Goal: Information Seeking & Learning: Learn about a topic

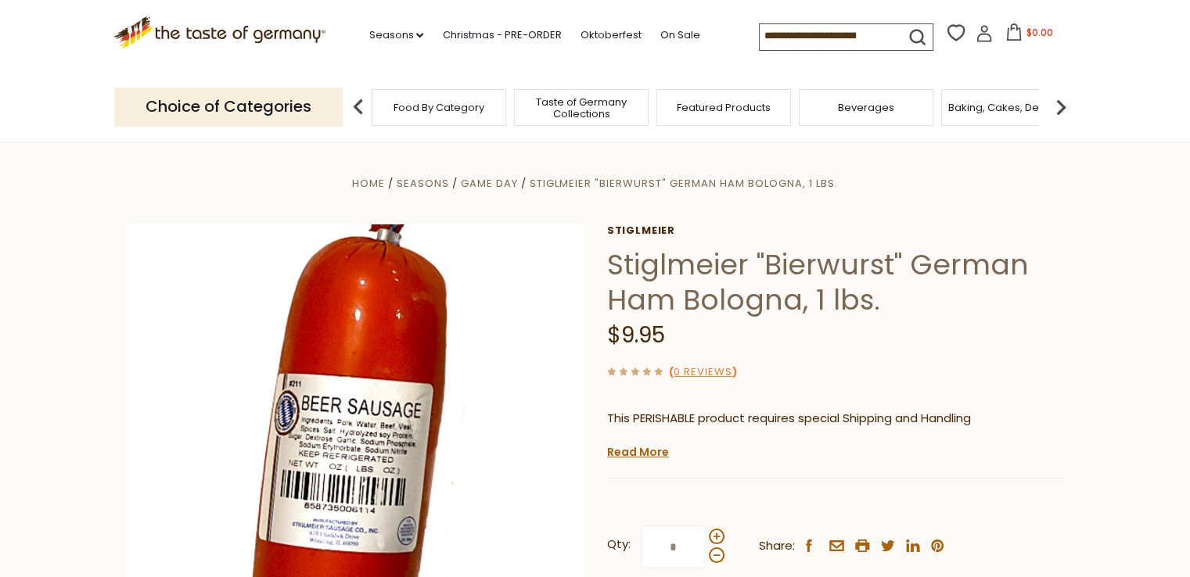
click at [458, 113] on div "Food By Category" at bounding box center [439, 107] width 135 height 37
click at [466, 110] on span "Food By Category" at bounding box center [438, 108] width 91 height 12
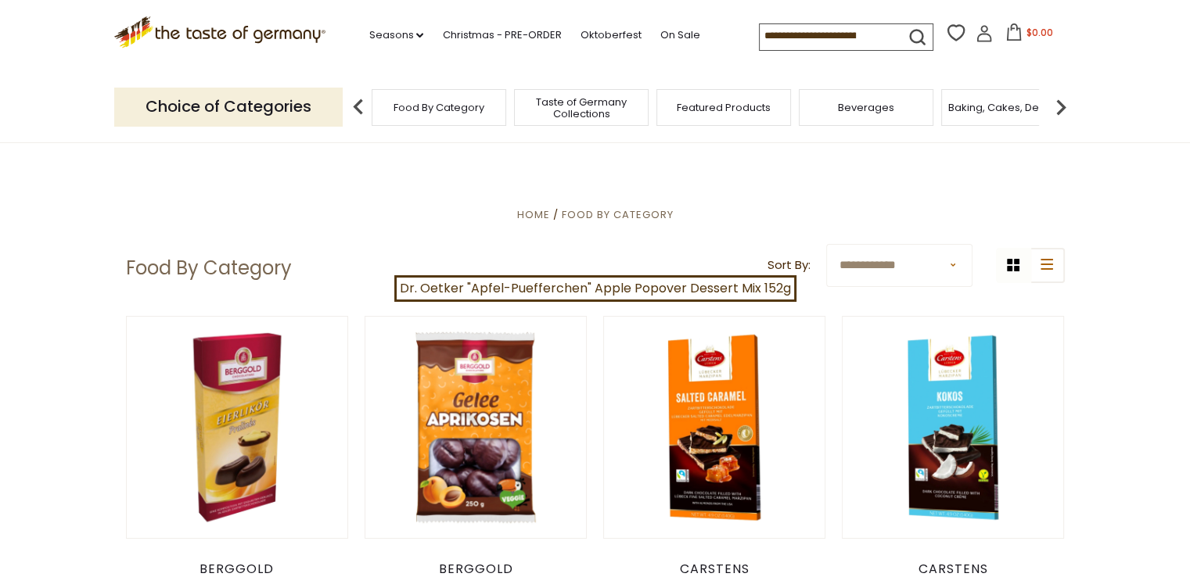
click at [1058, 104] on img at bounding box center [1060, 107] width 31 height 31
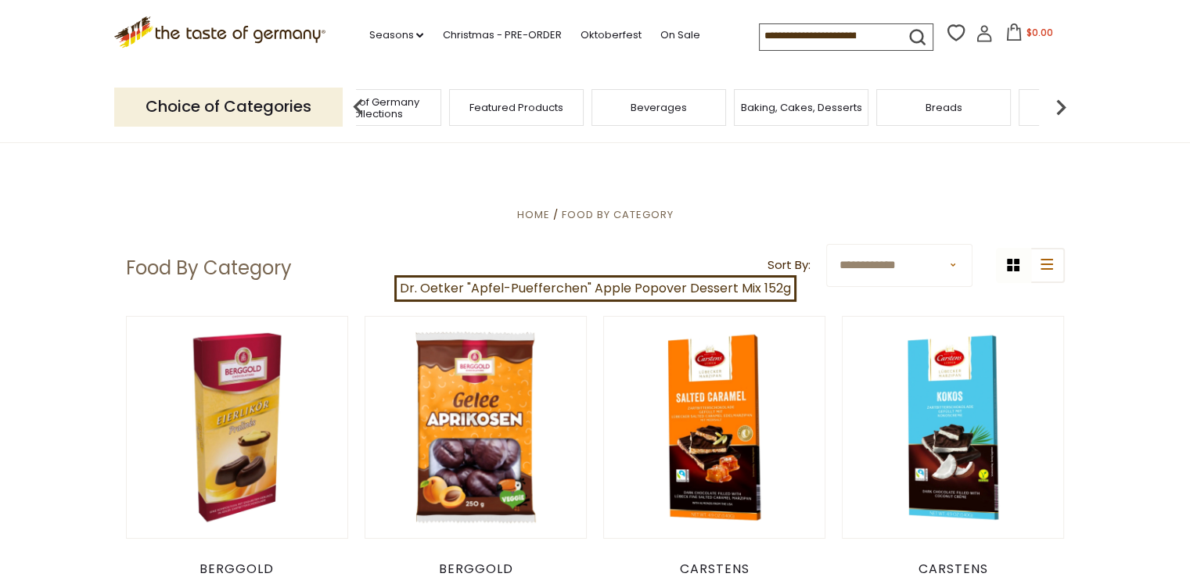
click at [953, 110] on span "Breads" at bounding box center [943, 108] width 37 height 12
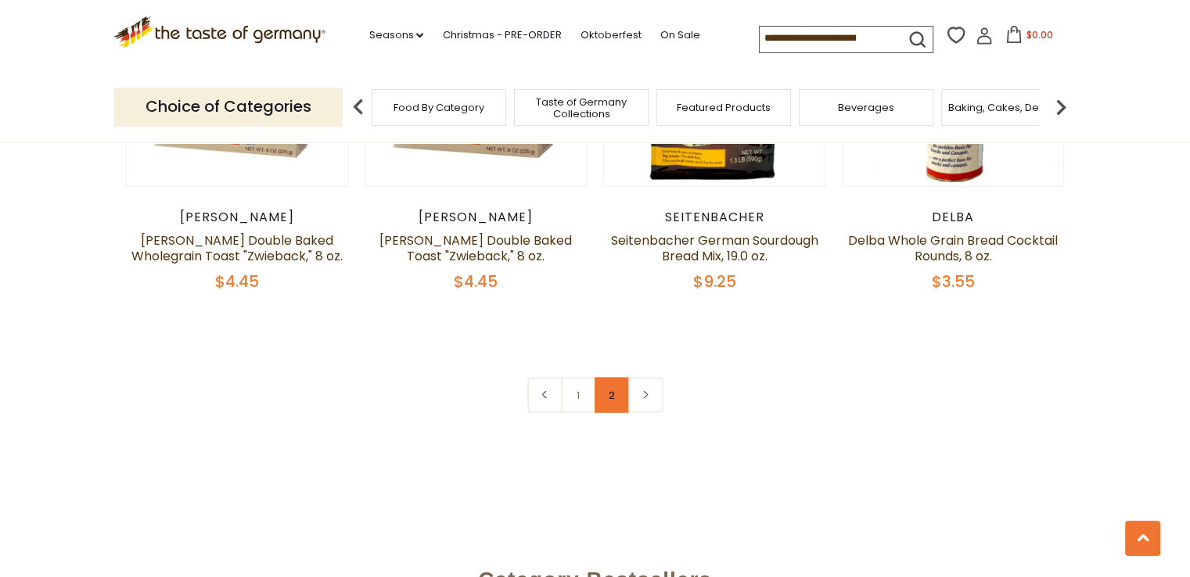
click at [610, 394] on link "2" at bounding box center [611, 395] width 35 height 35
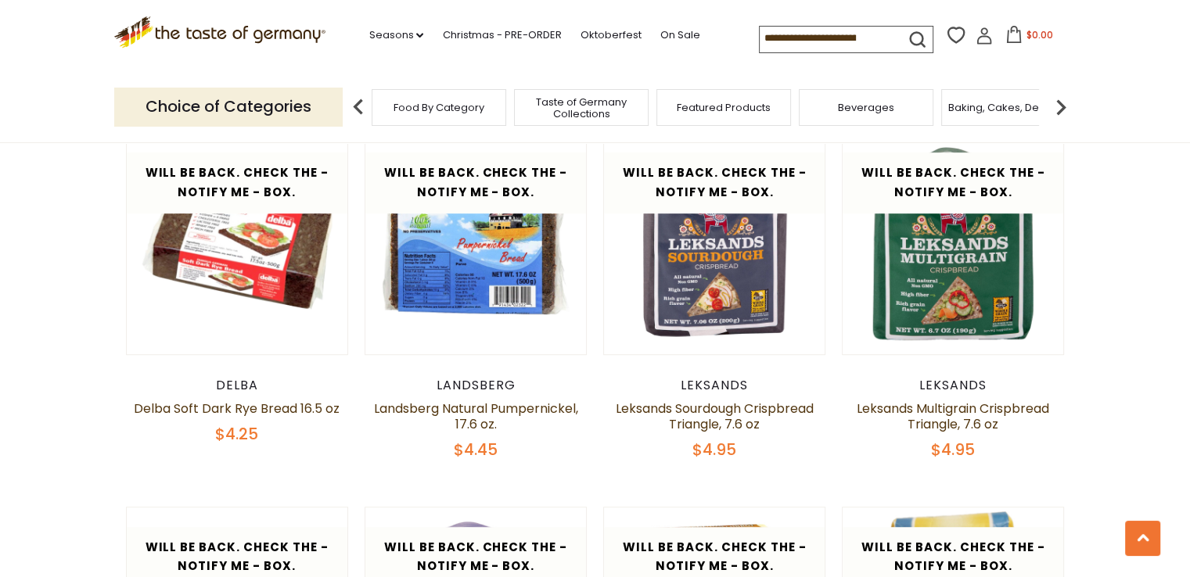
scroll to position [855, 0]
click at [778, 41] on input at bounding box center [825, 38] width 132 height 22
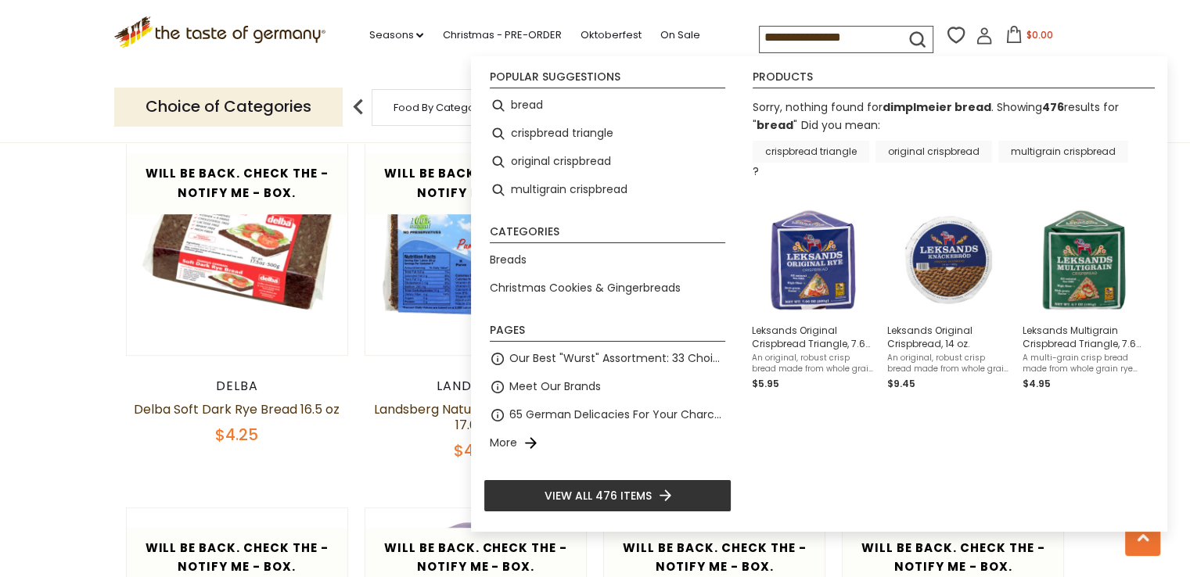
type input "*****"
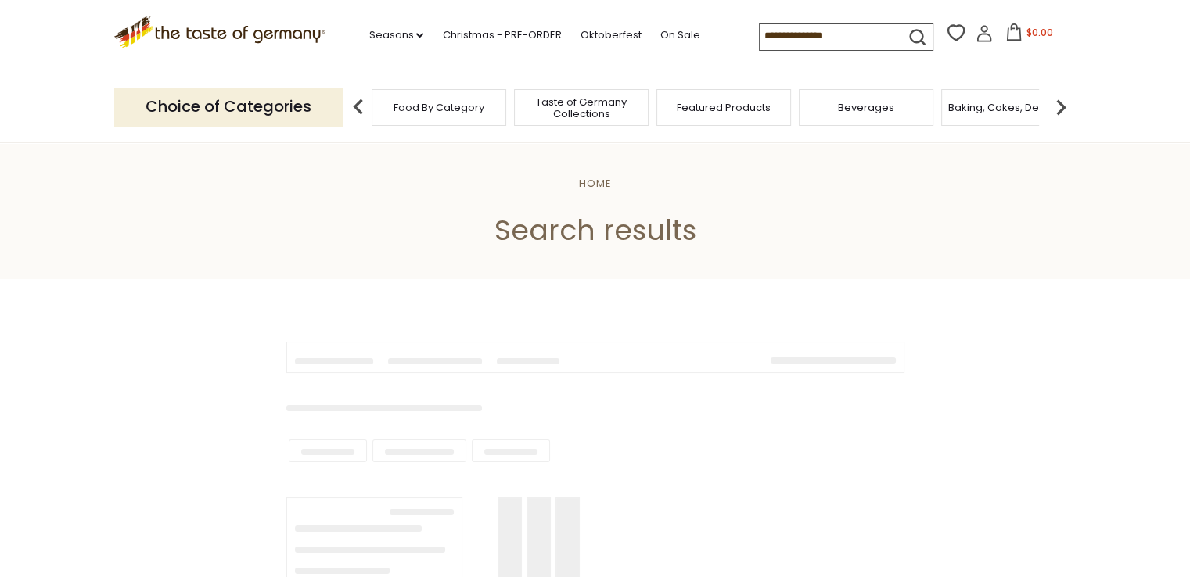
type input "*****"
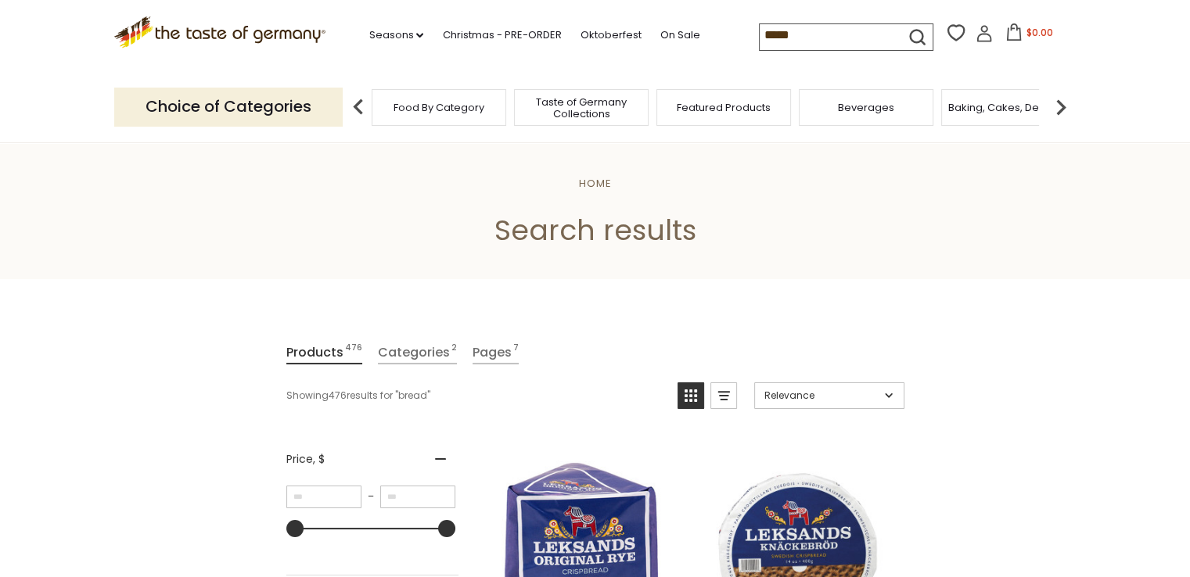
click at [1061, 107] on img at bounding box center [1060, 107] width 31 height 31
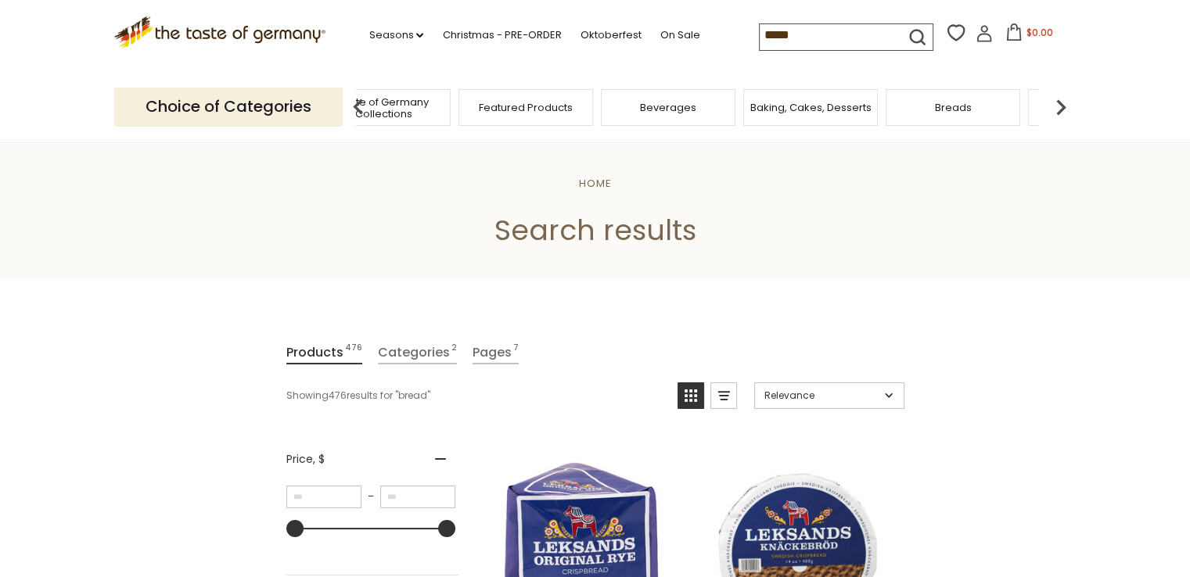
click at [946, 106] on span "Breads" at bounding box center [953, 108] width 37 height 12
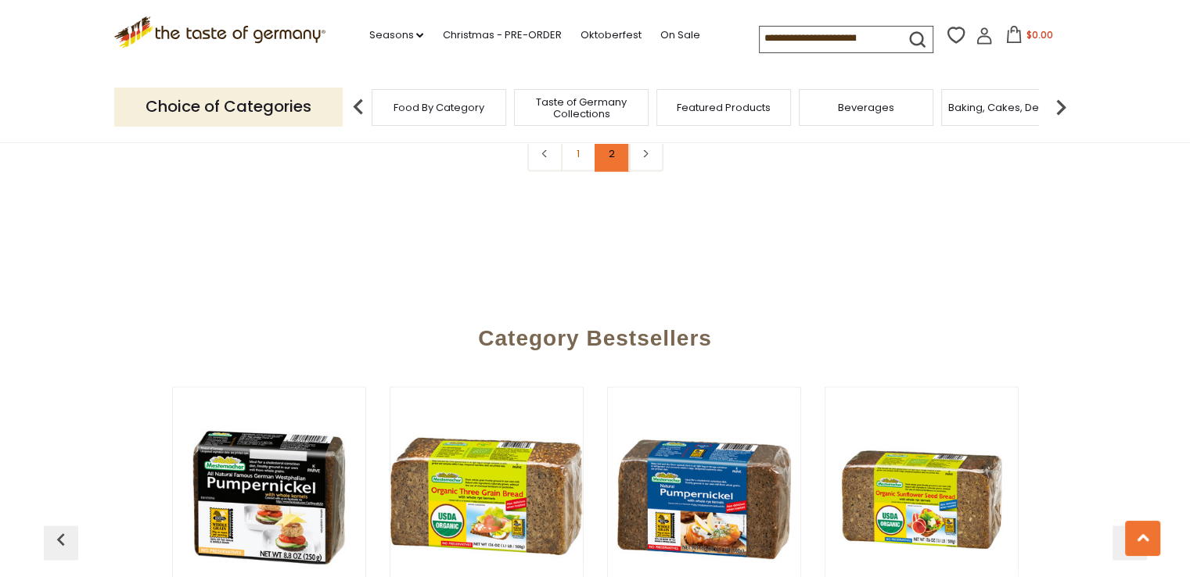
scroll to position [2423, 0]
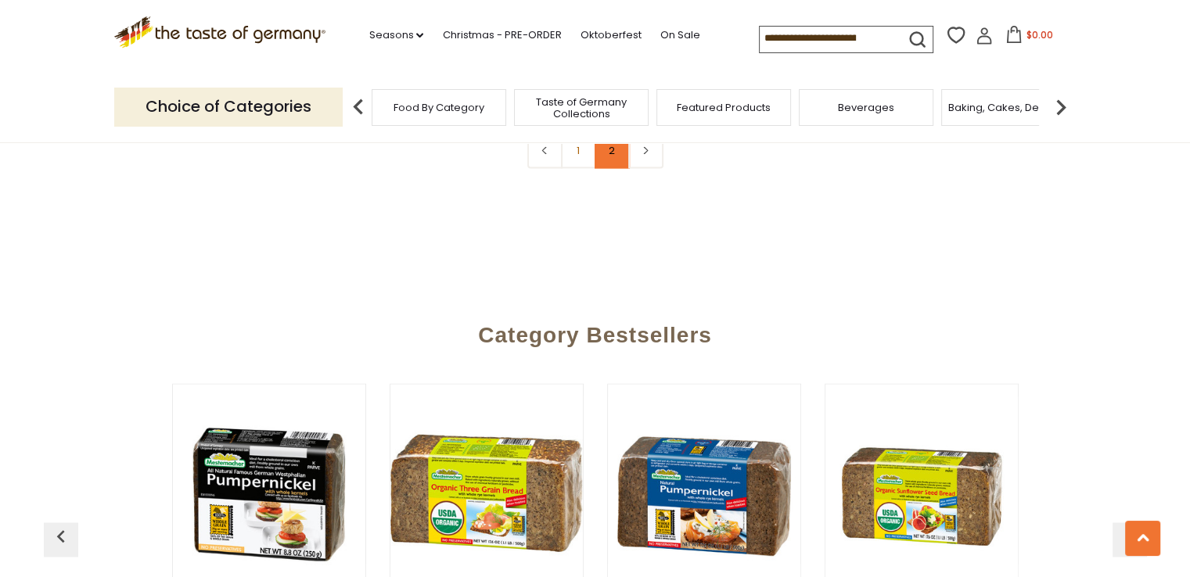
click at [612, 151] on link "2" at bounding box center [611, 150] width 35 height 35
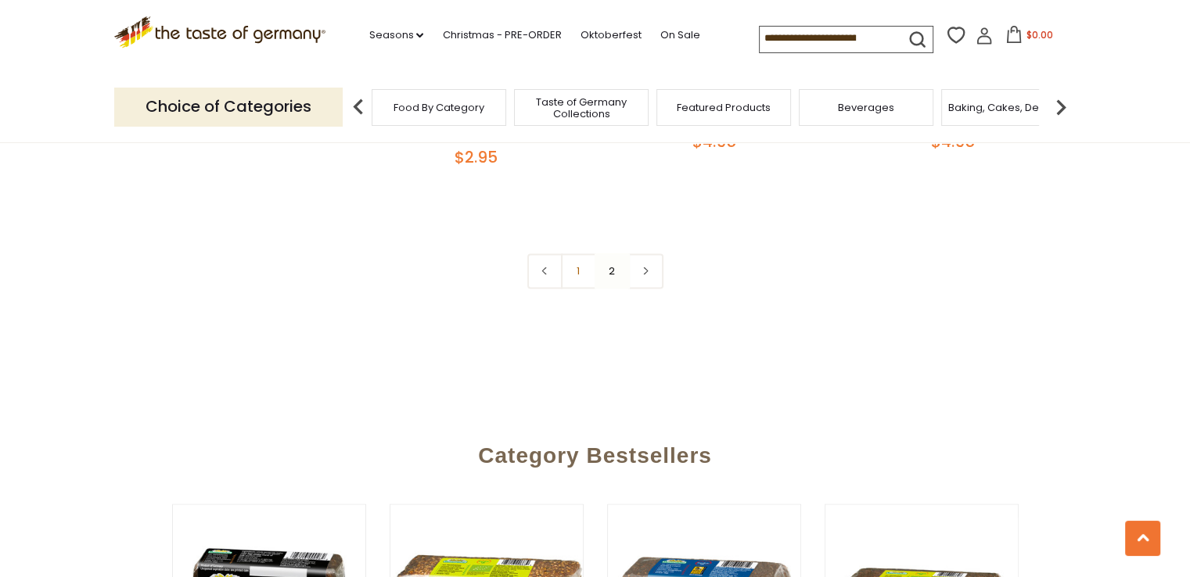
scroll to position [2287, 0]
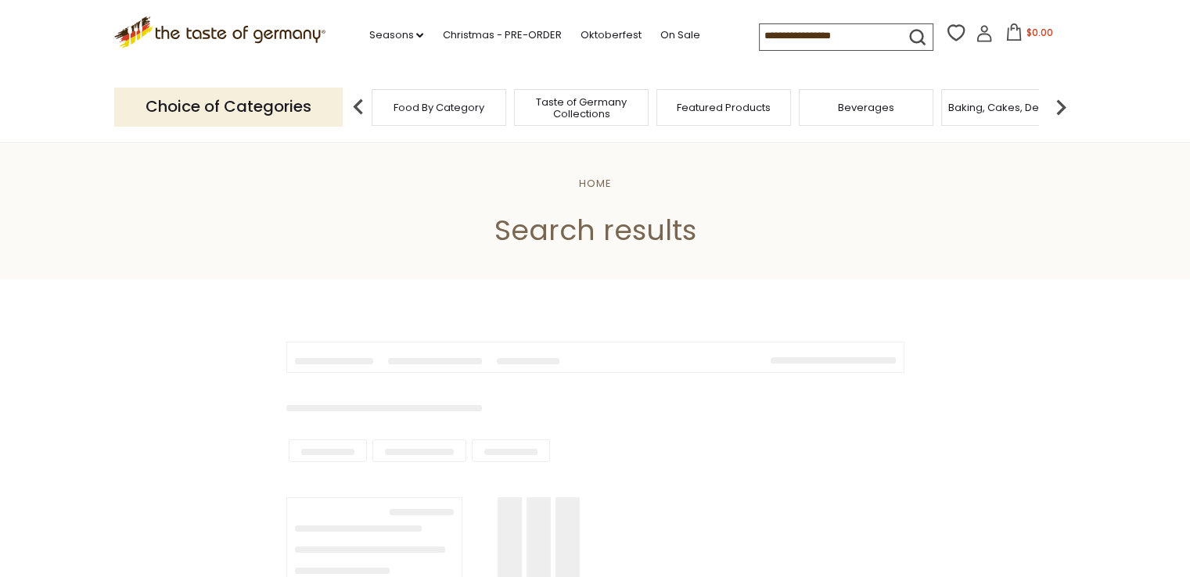
type input "*****"
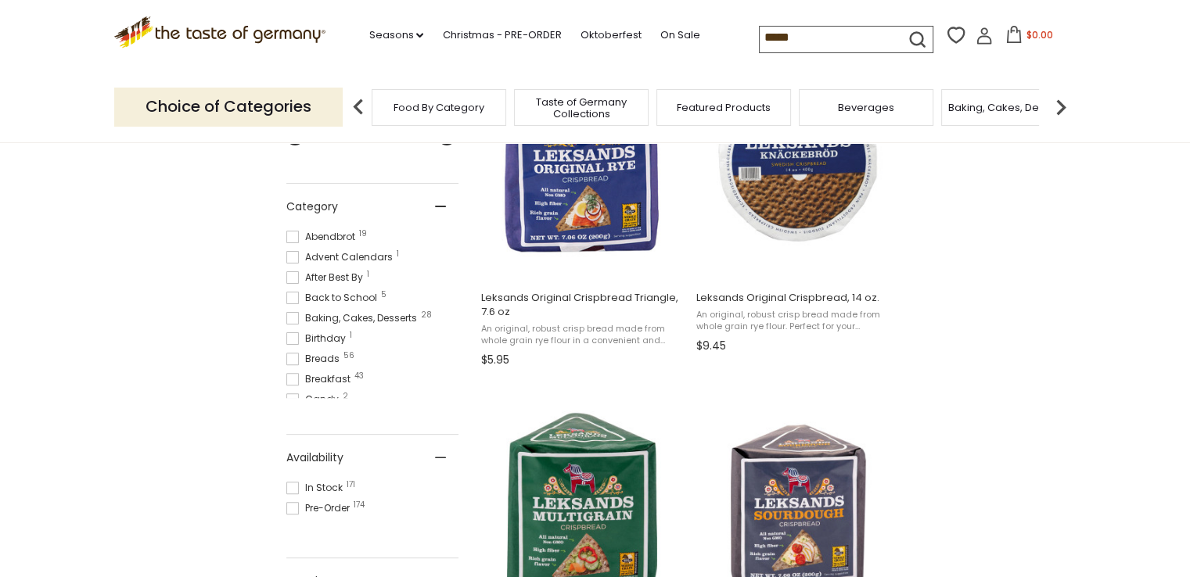
scroll to position [391, 0]
click at [295, 235] on span at bounding box center [292, 238] width 13 height 13
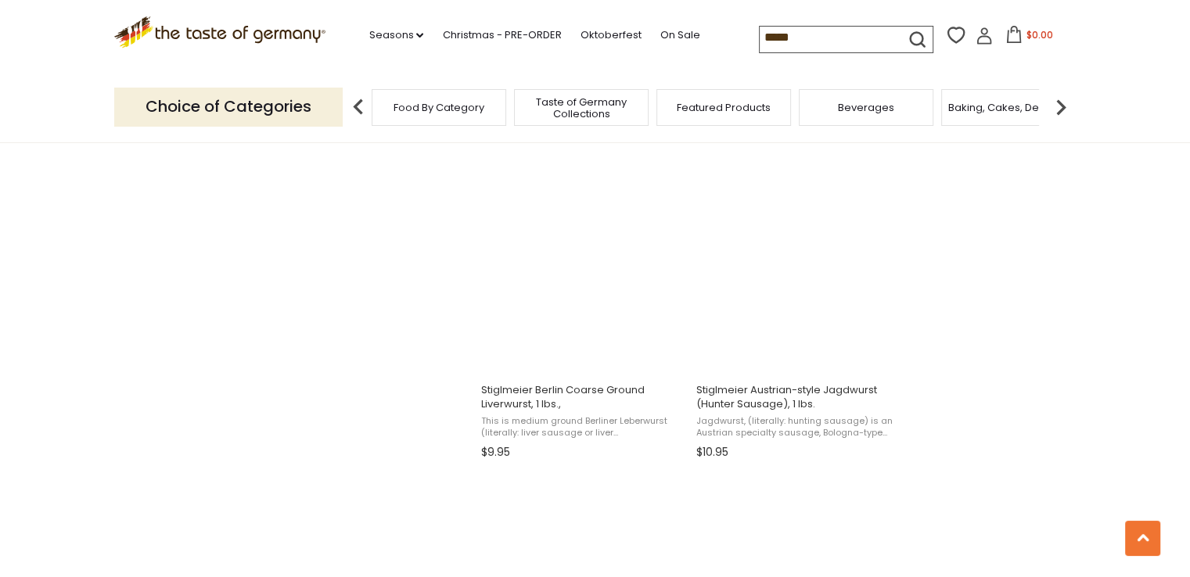
scroll to position [2346, 0]
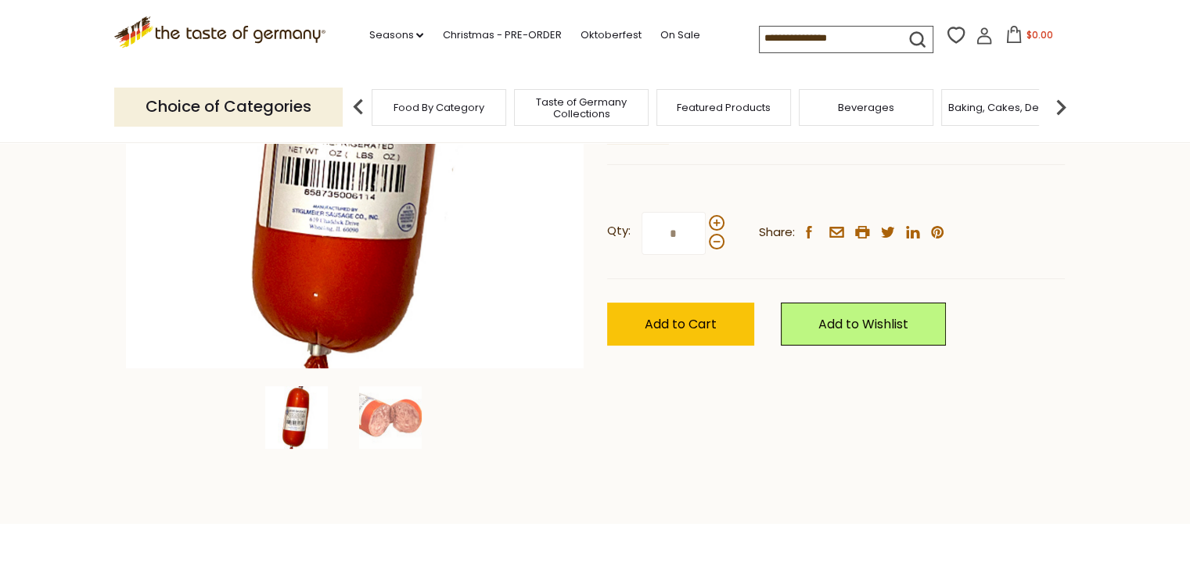
scroll to position [313, 0]
